Goal: Task Accomplishment & Management: Complete application form

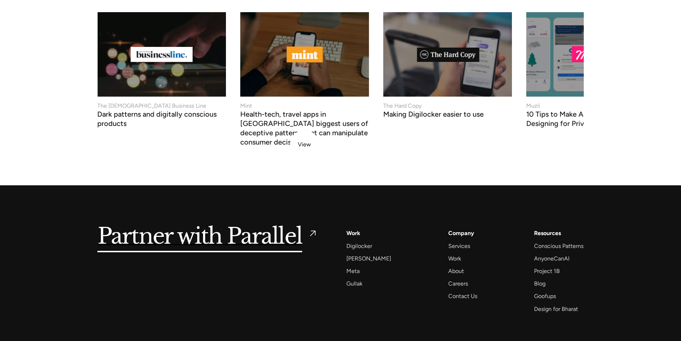
scroll to position [2683, 0]
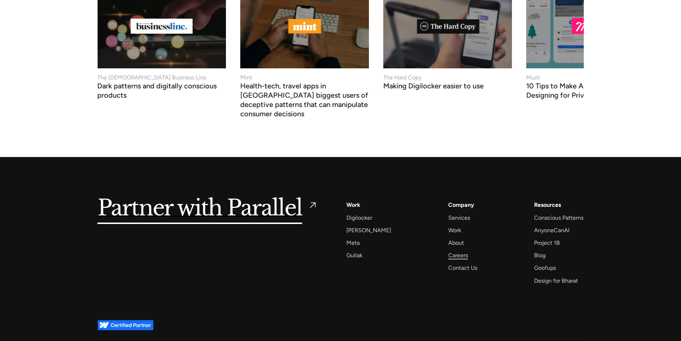
click at [449, 250] on div "Careers" at bounding box center [458, 255] width 20 height 10
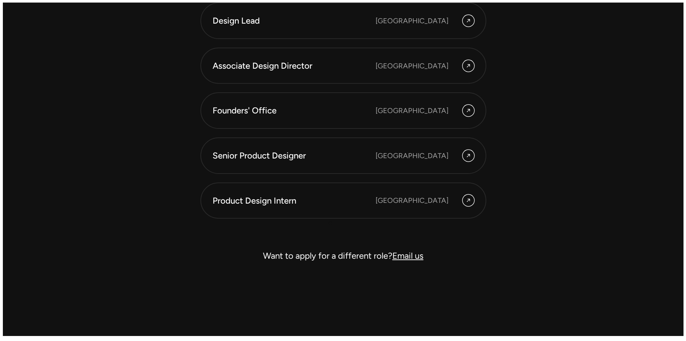
scroll to position [2117, 0]
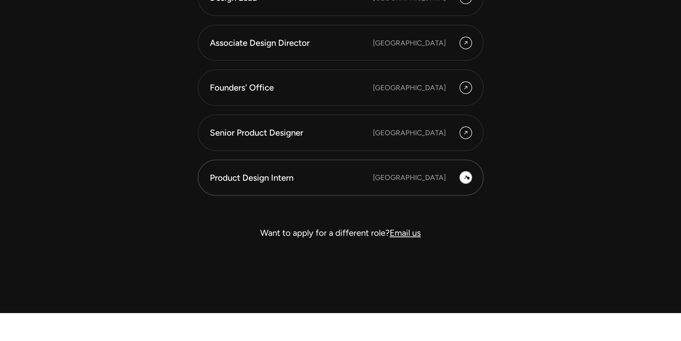
click at [469, 177] on div at bounding box center [465, 177] width 11 height 11
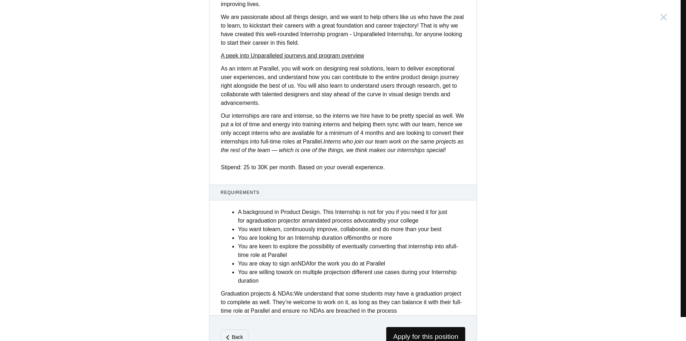
scroll to position [201, 0]
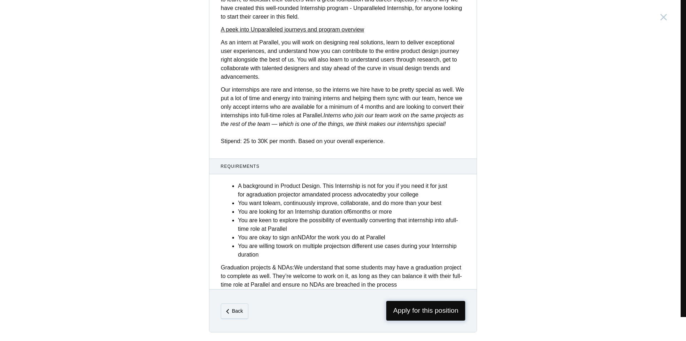
click at [426, 308] on span "Apply for this position" at bounding box center [425, 311] width 79 height 20
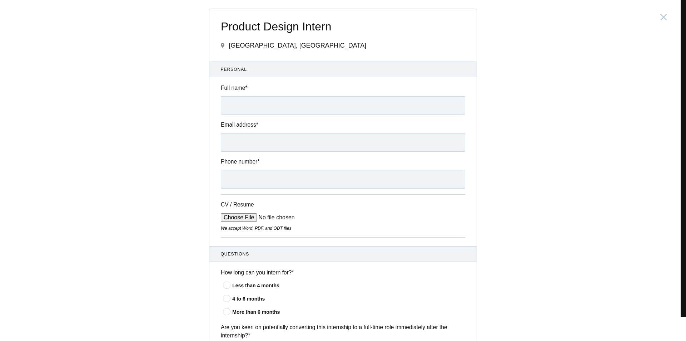
click at [288, 95] on div "Full name *" at bounding box center [342, 99] width 267 height 31
click at [289, 108] on input "Full name *" at bounding box center [343, 105] width 245 height 19
type input "[PERSON_NAME]"
click at [266, 138] on input "Email address *" at bounding box center [343, 142] width 245 height 19
type input "[EMAIL_ADDRESS][DOMAIN_NAME]"
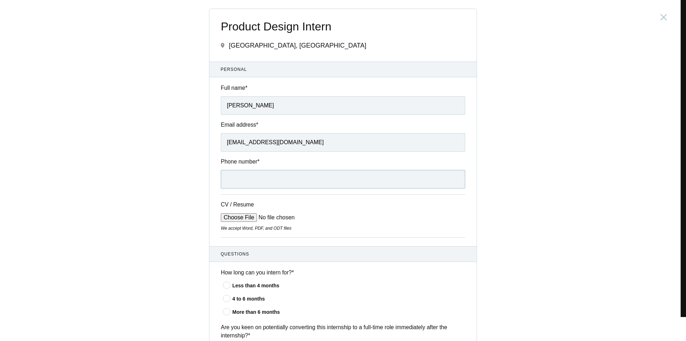
click at [256, 181] on input "Phone number *" at bounding box center [343, 179] width 245 height 19
type input "9560752840"
click at [230, 220] on input "CV / Resume" at bounding box center [275, 217] width 108 height 9
type input "C:\fakepath\[PERSON_NAME] CV_20250814_114722_0000.pdf"
click at [227, 314] on icon at bounding box center [227, 311] width 13 height 5
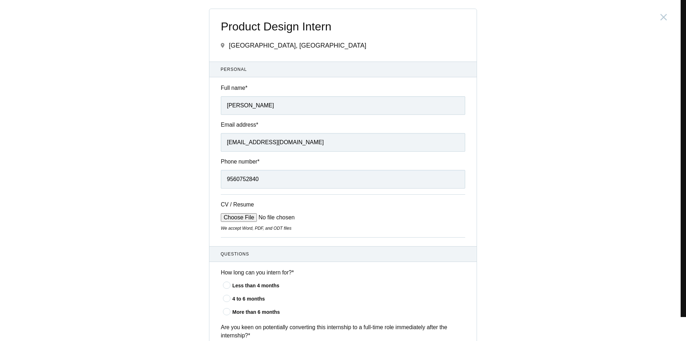
click at [0, 0] on input"] "More than 6 months" at bounding box center [0, 0] width 0 height 0
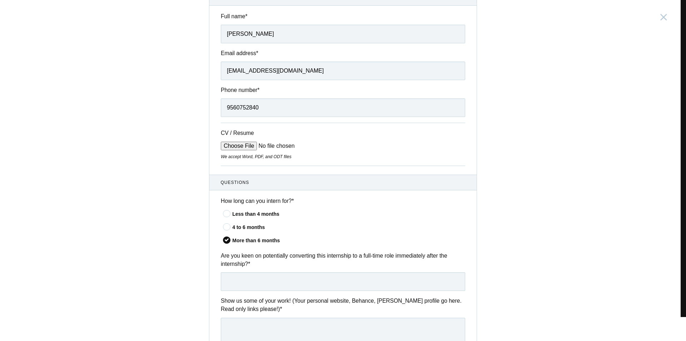
click at [227, 224] on icon at bounding box center [227, 226] width 13 height 5
click at [0, 0] on input"] "4 to 6 months" at bounding box center [0, 0] width 0 height 0
click at [254, 281] on input "text" at bounding box center [343, 281] width 245 height 19
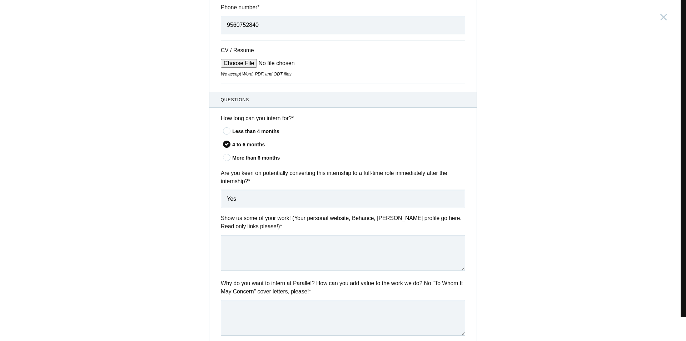
scroll to position [179, 0]
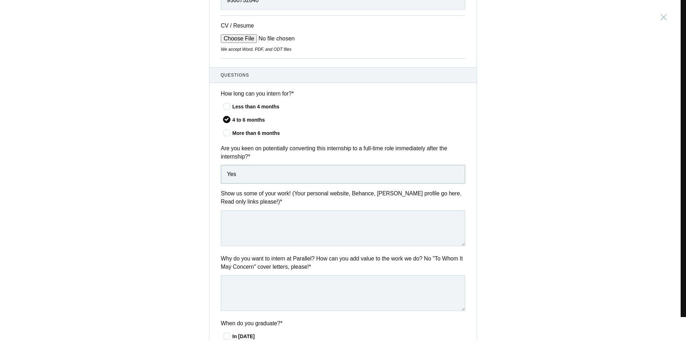
type input "Yes"
click at [268, 225] on textarea at bounding box center [343, 228] width 245 height 36
paste textarea "[URL][DOMAIN_NAME]"
type textarea "[URL][DOMAIN_NAME]"
click at [266, 293] on textarea at bounding box center [343, 293] width 245 height 36
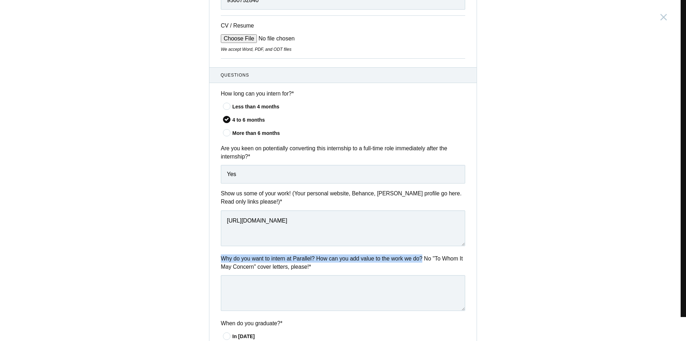
drag, startPoint x: 420, startPoint y: 256, endPoint x: 213, endPoint y: 256, distance: 207.4
click at [213, 256] on div "Why do you want to intern at Parallel? How can you add value to the work we do?…" at bounding box center [342, 283] width 267 height 59
click at [332, 263] on label "Why do you want to intern at Parallel? How can you add value to the work we do?…" at bounding box center [343, 262] width 245 height 17
drag, startPoint x: 332, startPoint y: 263, endPoint x: 219, endPoint y: 251, distance: 113.2
click at [219, 251] on div "Questions How long can you intern for? * Less than 4 months 4 to 6 months More …" at bounding box center [342, 331] width 267 height 529
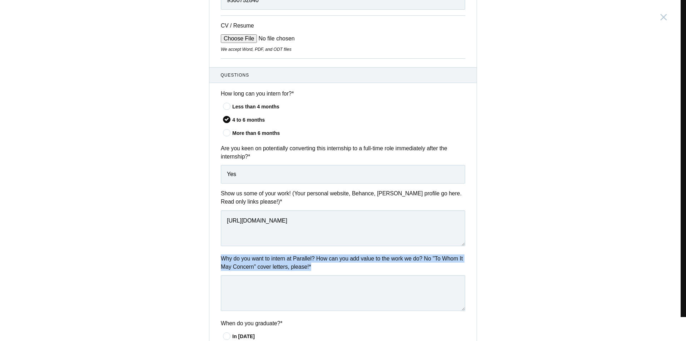
copy div "Why do you want to intern at Parallel? How can you add value to the work we do?…"
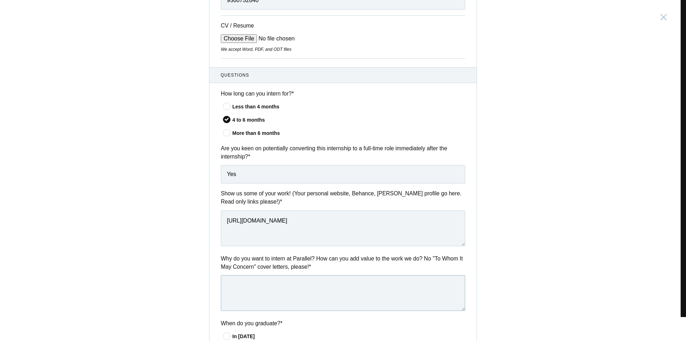
click at [274, 285] on textarea at bounding box center [343, 293] width 245 height 36
paste textarea "My interest in Parallel is driven by a deep fascination with solving complex, l…"
type textarea "My interest in Parallel is driven by a deep fascination with solving complex, l…"
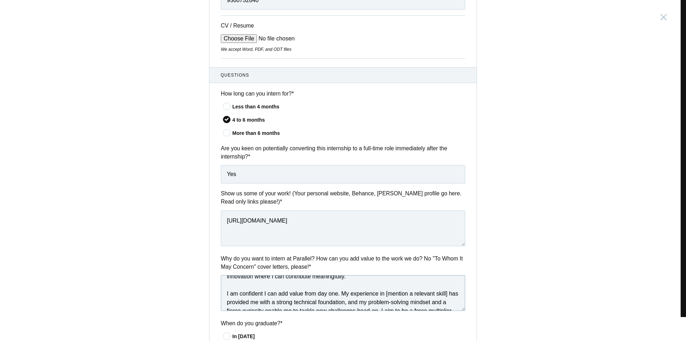
scroll to position [0, 0]
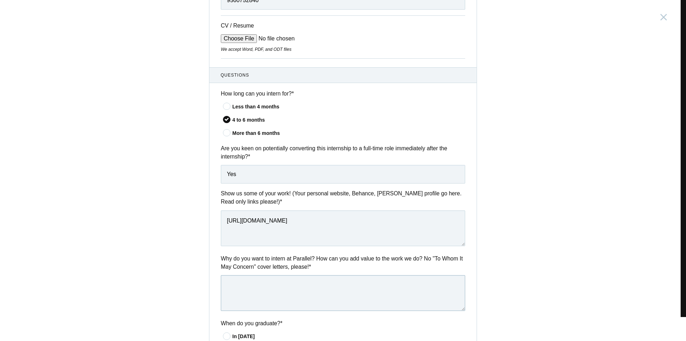
paste textarea "My interest in Parallel is driven by a deep fascination with solving complex, l…"
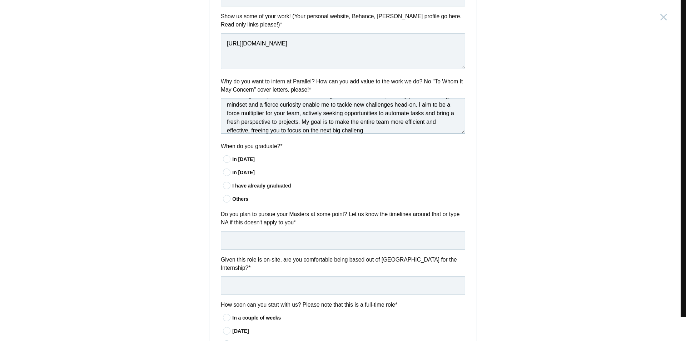
scroll to position [358, 0]
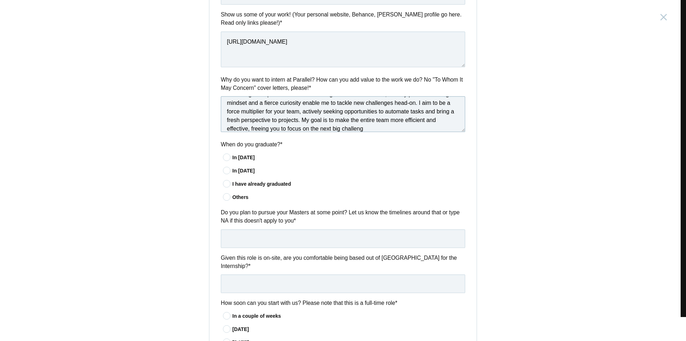
type textarea "My interest in Parallel is driven by a deep fascination with solving complex, l…"
click at [226, 159] on icon at bounding box center [227, 157] width 13 height 5
click at [0, 0] on input"] "In [DATE]" at bounding box center [0, 0] width 0 height 0
click at [225, 232] on input "text" at bounding box center [343, 238] width 245 height 19
type input "NA"
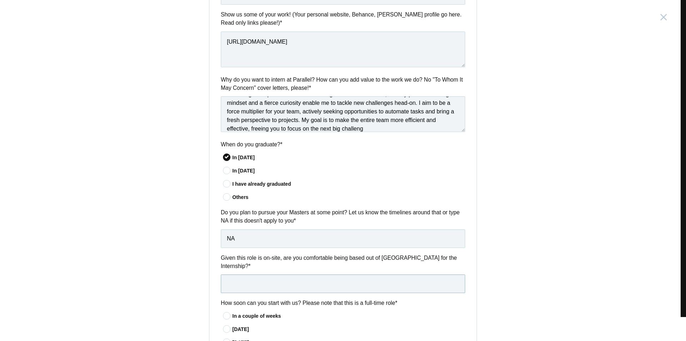
click at [230, 278] on input "text" at bounding box center [343, 283] width 245 height 19
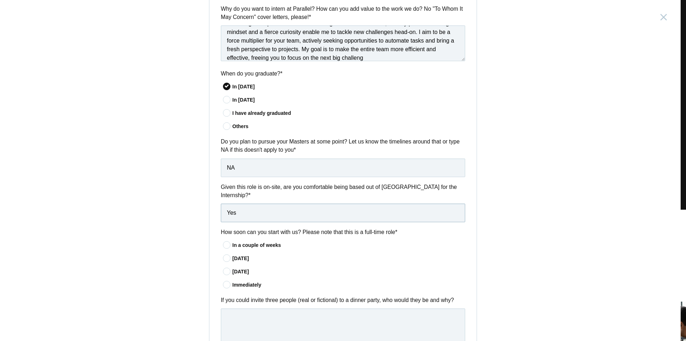
scroll to position [429, 0]
type input "Yes"
click at [225, 242] on icon at bounding box center [227, 244] width 13 height 5
click at [0, 0] on input"] "In a couple of weeks" at bounding box center [0, 0] width 0 height 0
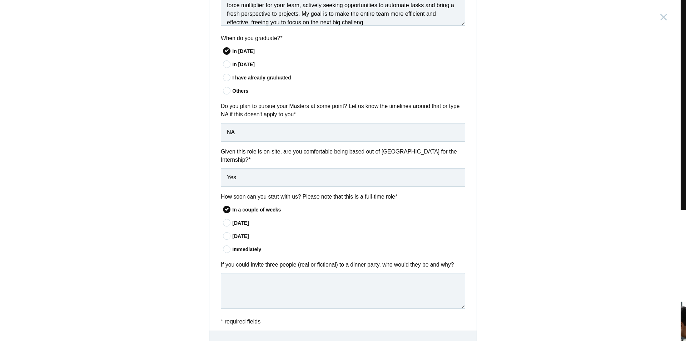
scroll to position [497, 0]
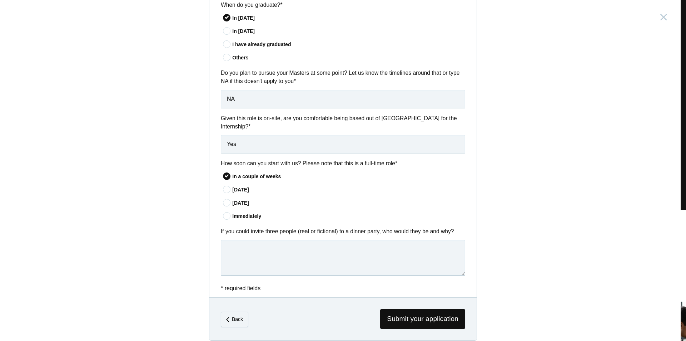
click at [237, 247] on textarea at bounding box center [343, 258] width 245 height 36
type textarea "NA"
click at [412, 309] on span "Submit your application" at bounding box center [422, 319] width 85 height 20
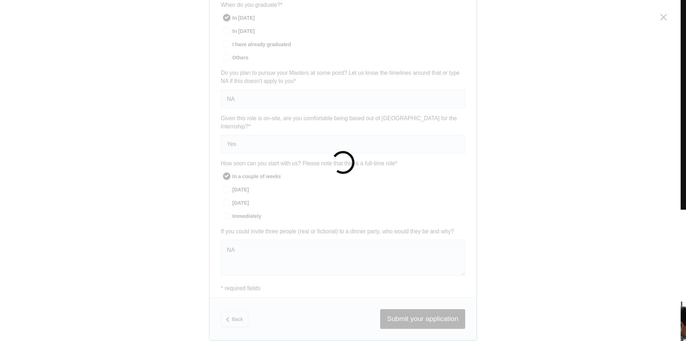
scroll to position [0, 0]
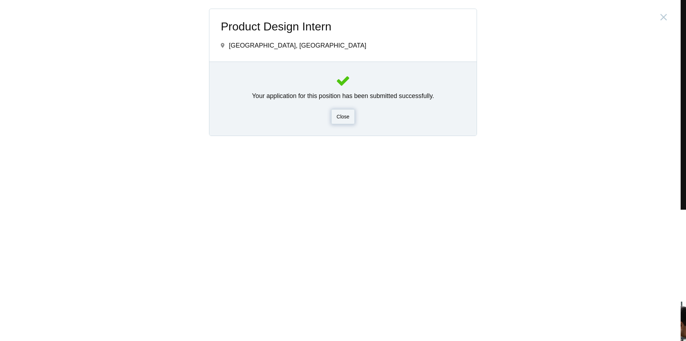
click at [349, 118] on span "Close" at bounding box center [343, 117] width 13 height 6
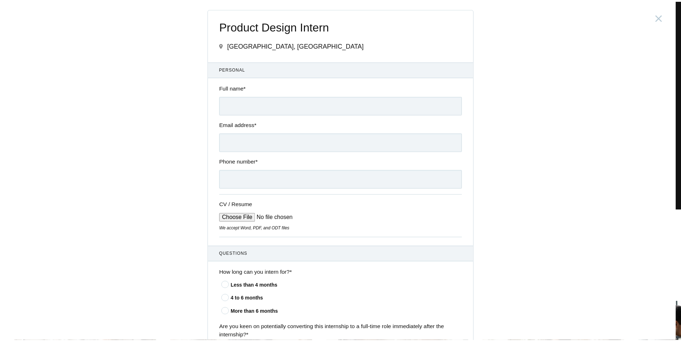
scroll to position [2117, 0]
